Goal: Transaction & Acquisition: Book appointment/travel/reservation

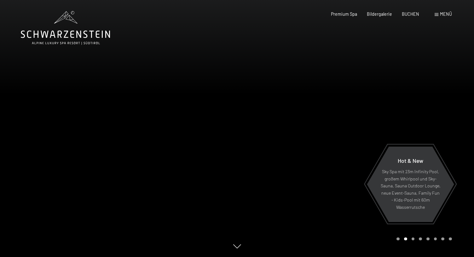
click at [439, 15] on span at bounding box center [437, 14] width 4 height 3
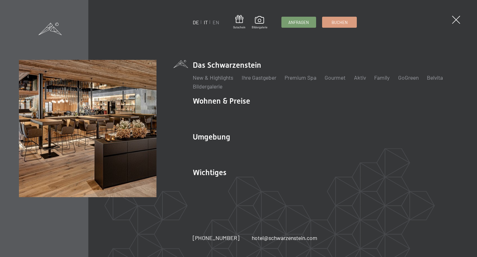
click at [206, 22] on link "IT" at bounding box center [206, 22] width 4 height 6
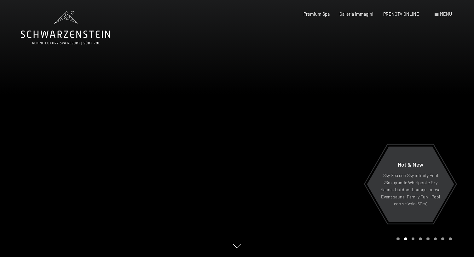
click at [413, 239] on div "Carousel Page 3" at bounding box center [413, 239] width 3 height 3
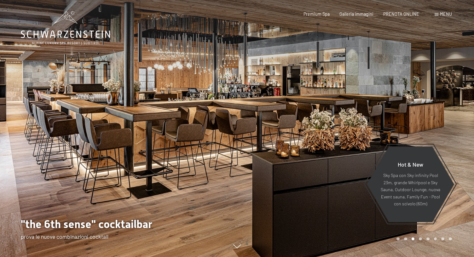
click at [422, 239] on div "Carousel Page 4" at bounding box center [420, 239] width 3 height 3
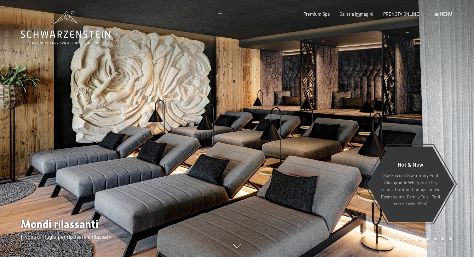
click at [428, 240] on div "Carousel Page 5" at bounding box center [428, 239] width 3 height 3
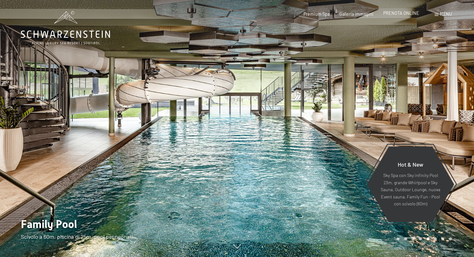
click at [393, 14] on span "PRENOTA ONLINE" at bounding box center [402, 12] width 36 height 5
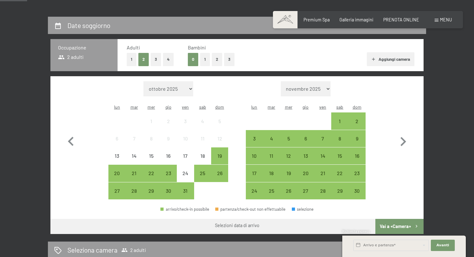
scroll to position [122, 0]
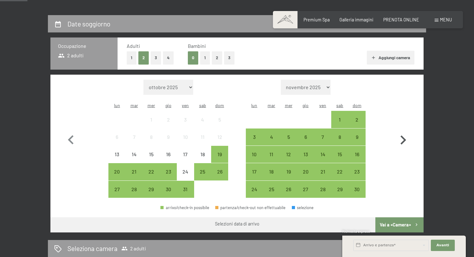
click at [404, 136] on icon "button" at bounding box center [404, 140] width 6 height 9
select select "2025-11-01"
select select "2025-12-01"
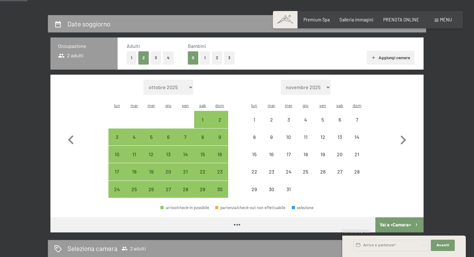
select select "2025-11-01"
select select "2025-12-01"
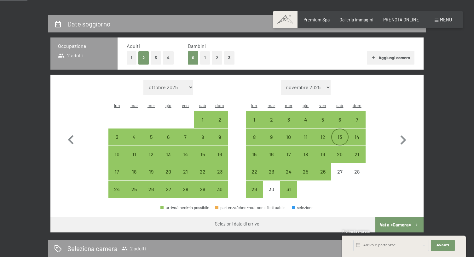
click at [339, 135] on div "13" at bounding box center [340, 143] width 16 height 16
select select "2025-11-01"
select select "2025-12-01"
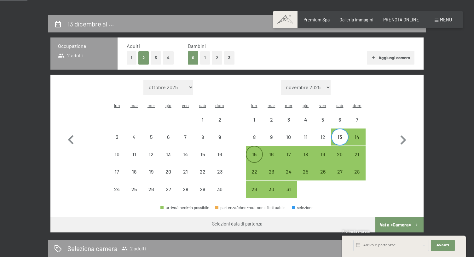
click at [254, 152] on div "15" at bounding box center [255, 160] width 16 height 16
select select "2025-11-01"
select select "2025-12-01"
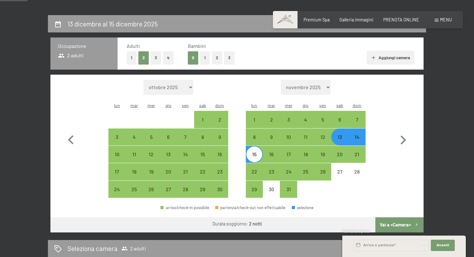
click at [394, 218] on button "Vai a «Camera»" at bounding box center [400, 225] width 48 height 15
select select "2025-11-01"
select select "2025-12-01"
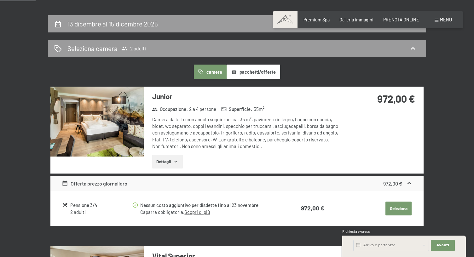
scroll to position [136, 0]
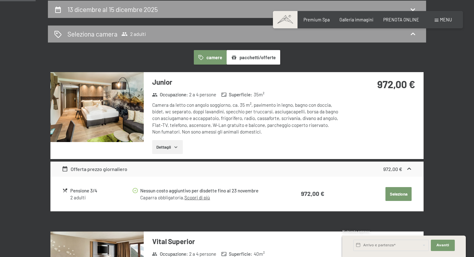
click at [178, 145] on span "Consenso marketing*" at bounding box center [200, 147] width 48 height 6
click at [173, 145] on input "Consenso marketing*" at bounding box center [170, 147] width 6 height 6
click at [175, 146] on label "Consenso marketing*" at bounding box center [198, 147] width 51 height 6
click at [173, 146] on input "Consenso marketing*" at bounding box center [170, 147] width 6 height 6
checkbox input "false"
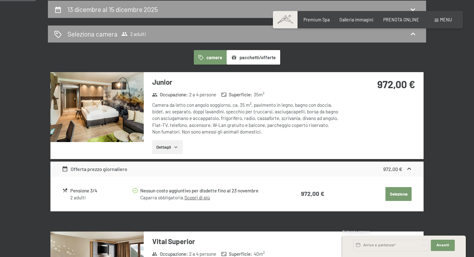
click at [173, 144] on button "Dettagli" at bounding box center [167, 147] width 31 height 14
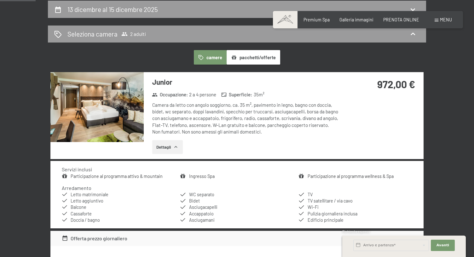
click at [169, 146] on button "Dettagli" at bounding box center [167, 147] width 31 height 14
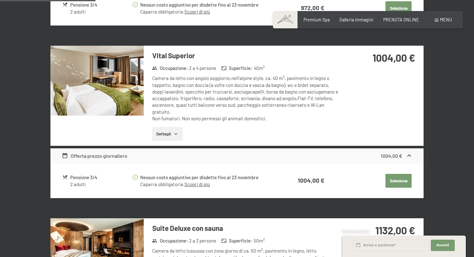
scroll to position [317, 0]
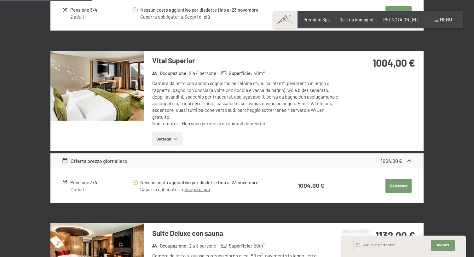
click at [127, 87] on img at bounding box center [96, 86] width 93 height 70
click at [0, 0] on button "button" at bounding box center [0, 0] width 0 height 0
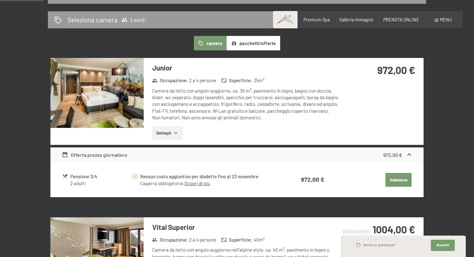
scroll to position [148, 0]
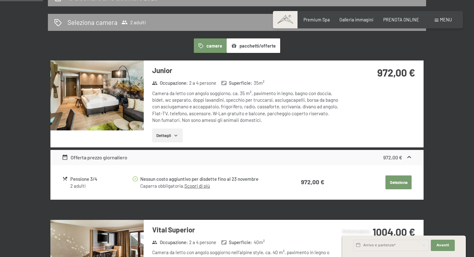
click at [110, 98] on img at bounding box center [96, 96] width 93 height 70
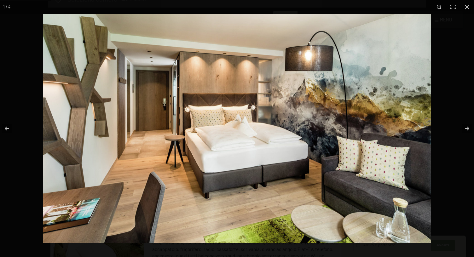
scroll to position [179, 0]
click at [467, 128] on button "button" at bounding box center [463, 129] width 22 height 32
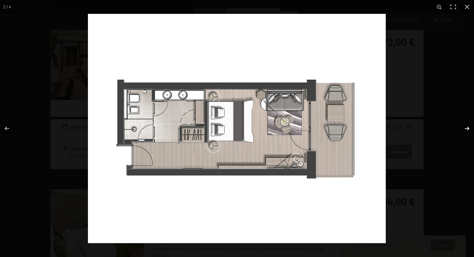
click at [467, 128] on button "button" at bounding box center [463, 129] width 22 height 32
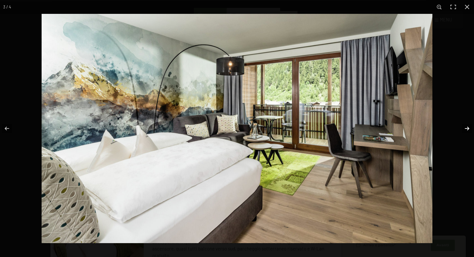
click at [467, 128] on button "button" at bounding box center [463, 129] width 22 height 32
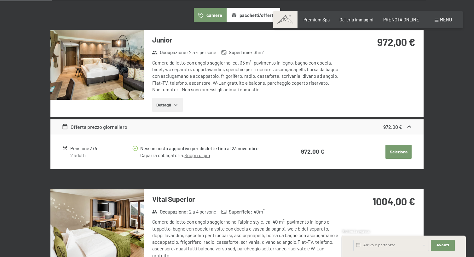
click at [0, 0] on button "button" at bounding box center [0, 0] width 0 height 0
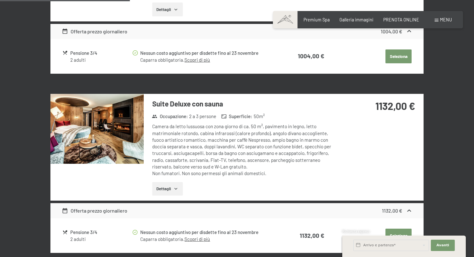
scroll to position [455, 0]
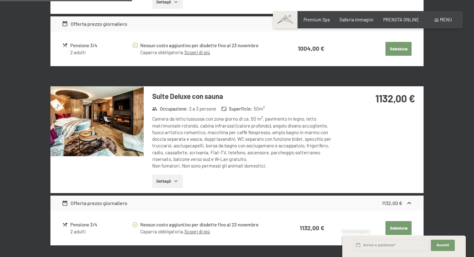
click at [117, 127] on img at bounding box center [96, 121] width 93 height 70
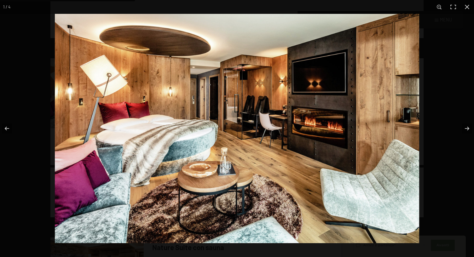
scroll to position [485, 0]
click at [467, 129] on button "button" at bounding box center [463, 129] width 22 height 32
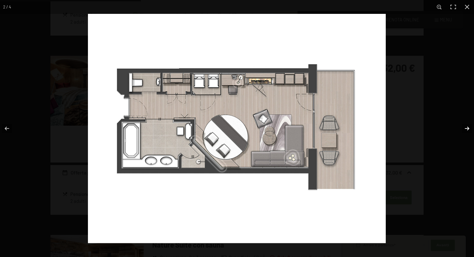
click at [467, 131] on button "button" at bounding box center [463, 129] width 22 height 32
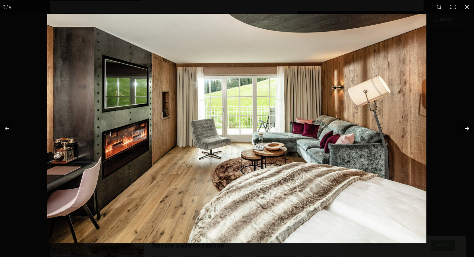
click at [468, 130] on button "button" at bounding box center [463, 129] width 22 height 32
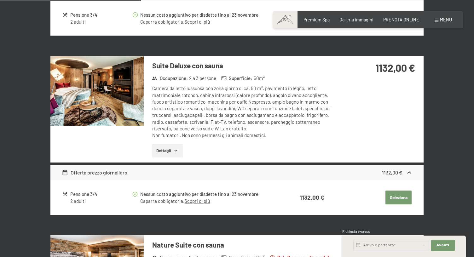
click at [0, 0] on button "button" at bounding box center [0, 0] width 0 height 0
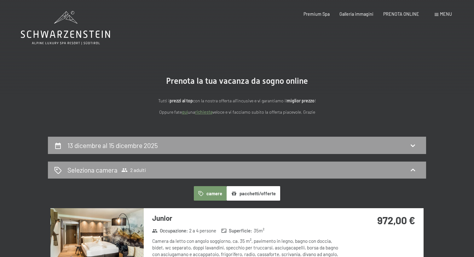
scroll to position [0, 0]
click at [321, 15] on span "Premium Spa" at bounding box center [317, 12] width 26 height 5
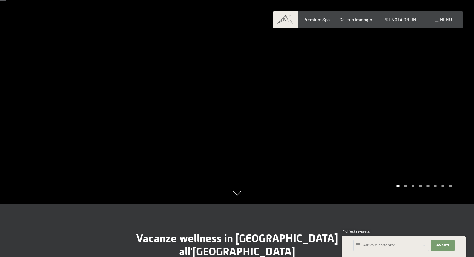
scroll to position [57, 0]
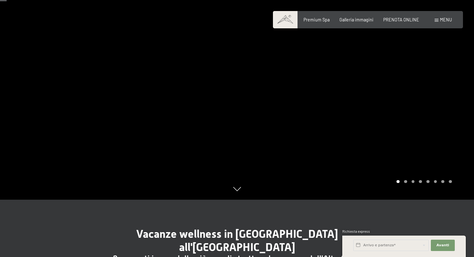
click at [405, 182] on div "Carousel Page 2" at bounding box center [405, 181] width 3 height 3
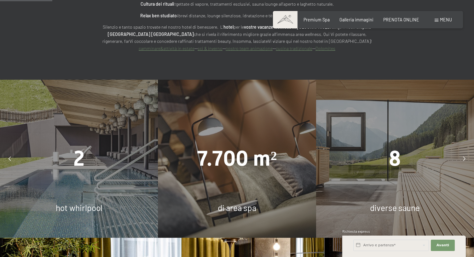
scroll to position [458, 0]
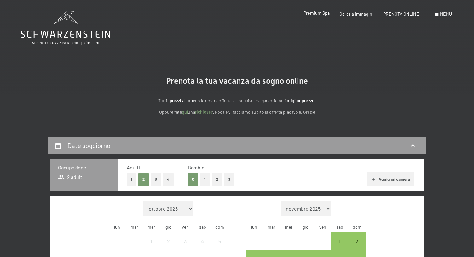
click at [320, 14] on span "Premium Spa" at bounding box center [317, 12] width 26 height 5
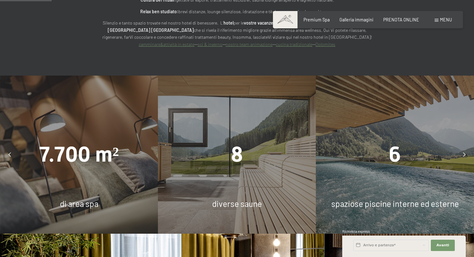
scroll to position [465, 0]
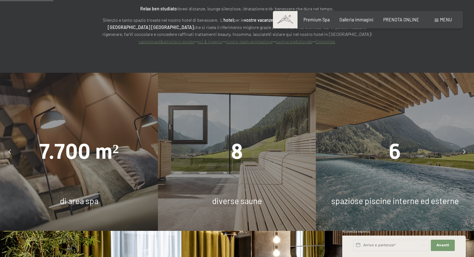
click at [465, 150] on icon at bounding box center [464, 152] width 3 height 4
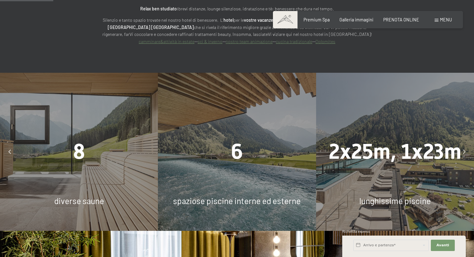
click at [464, 150] on icon at bounding box center [464, 152] width 3 height 4
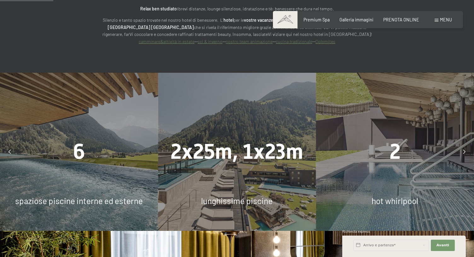
click at [464, 150] on icon at bounding box center [464, 152] width 3 height 4
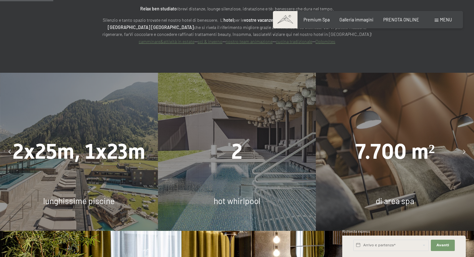
click at [464, 150] on icon at bounding box center [464, 152] width 3 height 4
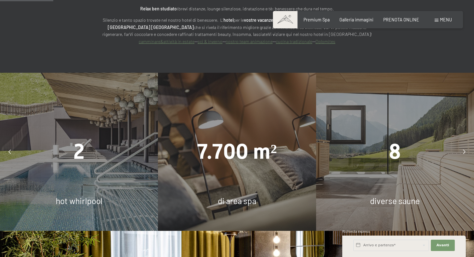
click at [464, 150] on icon at bounding box center [464, 152] width 3 height 4
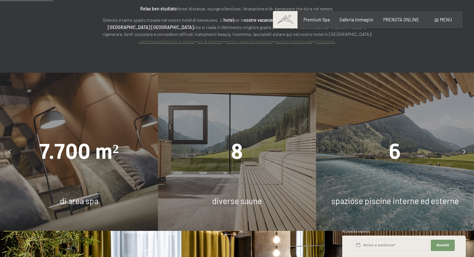
click at [464, 150] on icon at bounding box center [464, 152] width 3 height 4
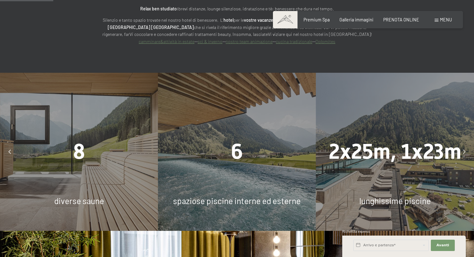
click at [464, 150] on icon at bounding box center [464, 152] width 3 height 4
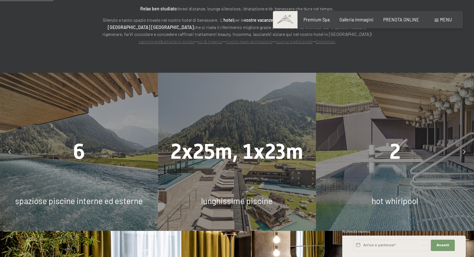
click at [464, 150] on icon at bounding box center [464, 152] width 3 height 4
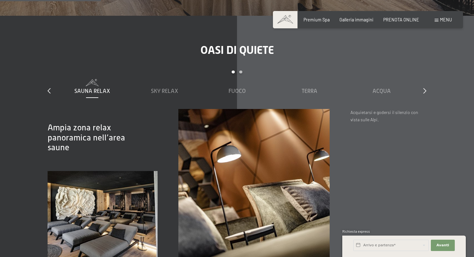
scroll to position [884, 0]
click at [162, 88] on span "Sky Relax" at bounding box center [164, 91] width 27 height 6
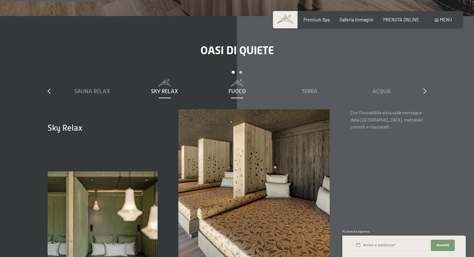
click at [241, 88] on span "Fuoco" at bounding box center [237, 91] width 17 height 6
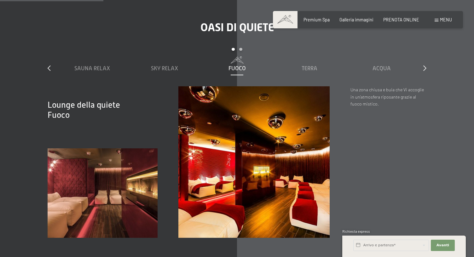
scroll to position [907, 0]
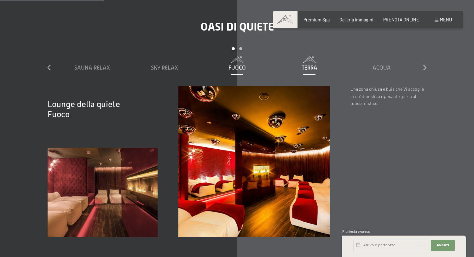
click at [309, 65] on span "Terra" at bounding box center [310, 68] width 16 height 6
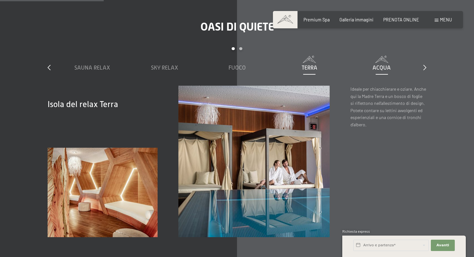
click at [387, 65] on span "Acqua" at bounding box center [382, 68] width 18 height 6
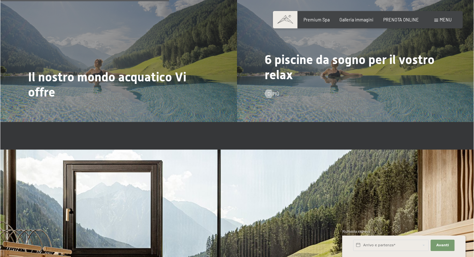
scroll to position [1481, 0]
